Goal: Find specific page/section: Find specific page/section

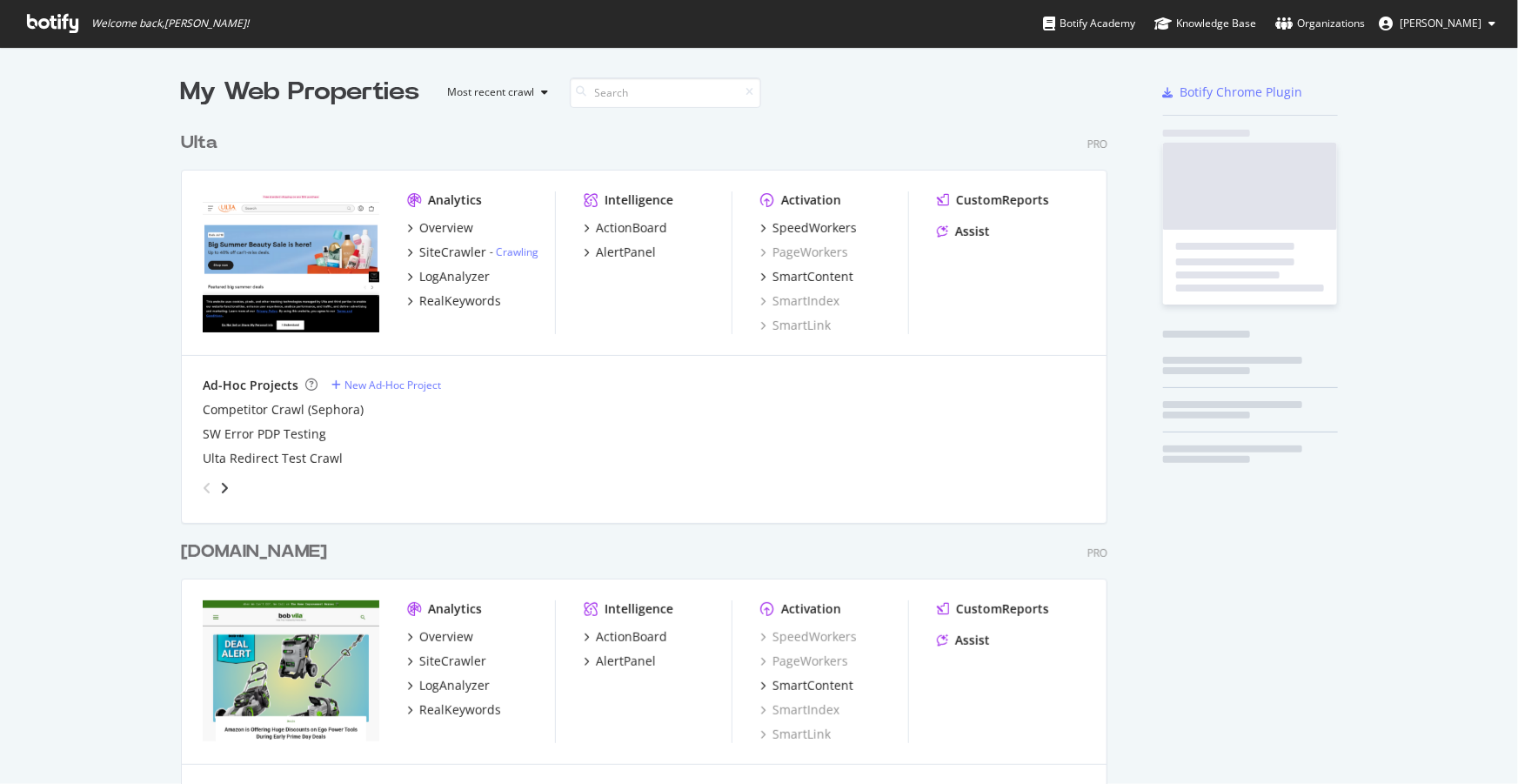
scroll to position [3563, 928]
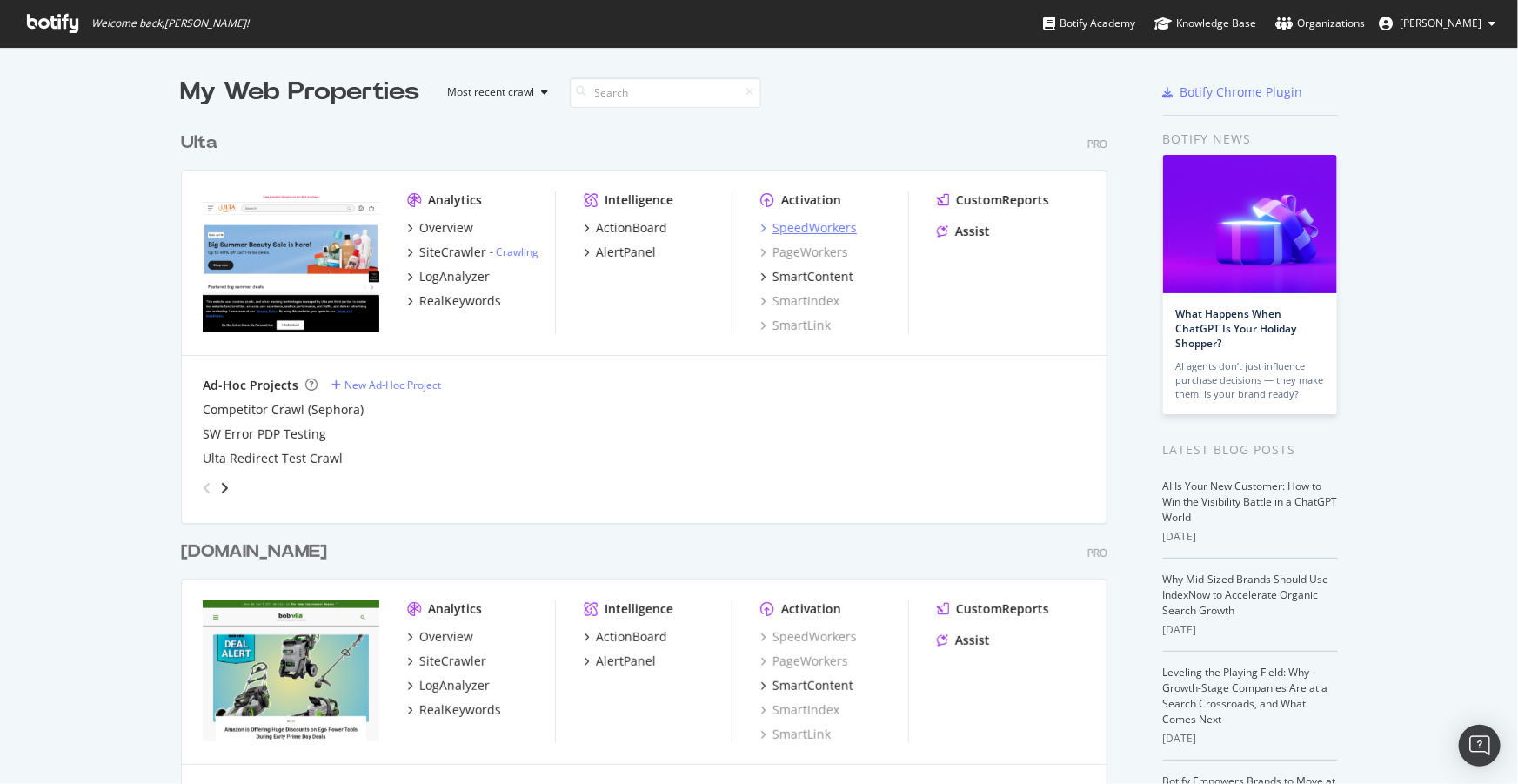
click at [790, 224] on div "SpeedWorkers" at bounding box center [815, 228] width 85 height 17
